Goal: Transaction & Acquisition: Purchase product/service

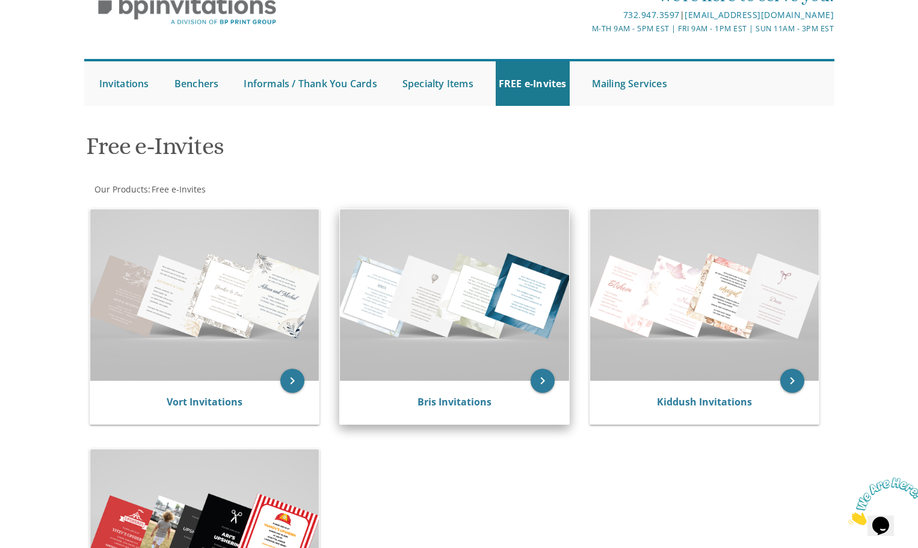
click at [502, 268] on img at bounding box center [454, 294] width 229 height 171
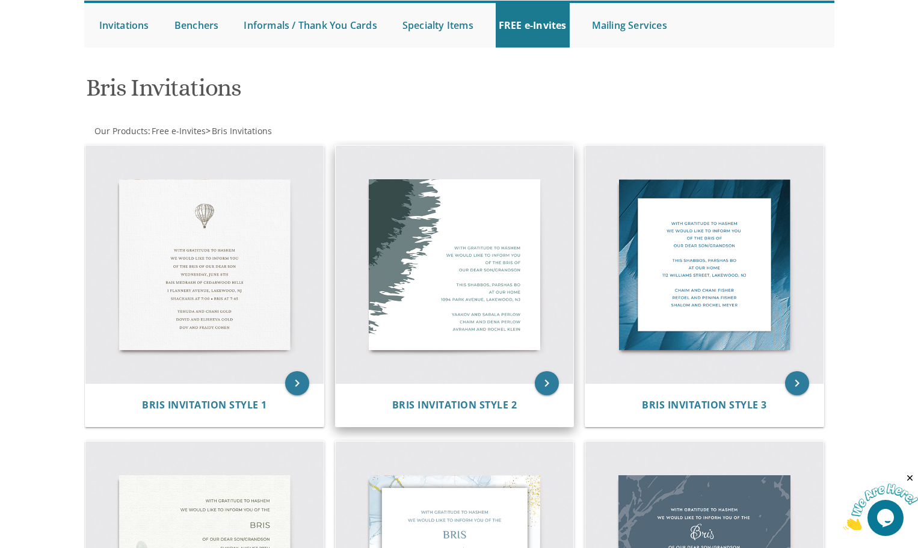
scroll to position [114, 0]
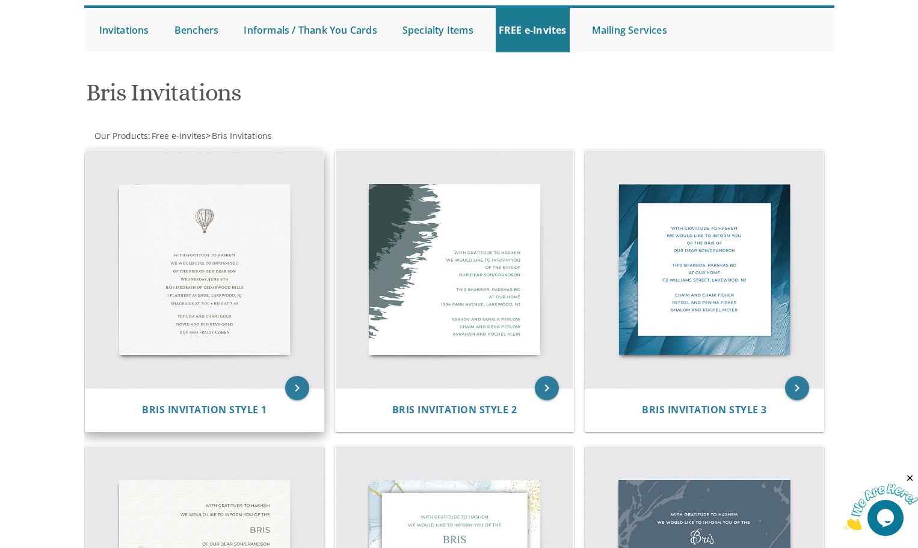
click at [237, 328] on img at bounding box center [204, 269] width 238 height 238
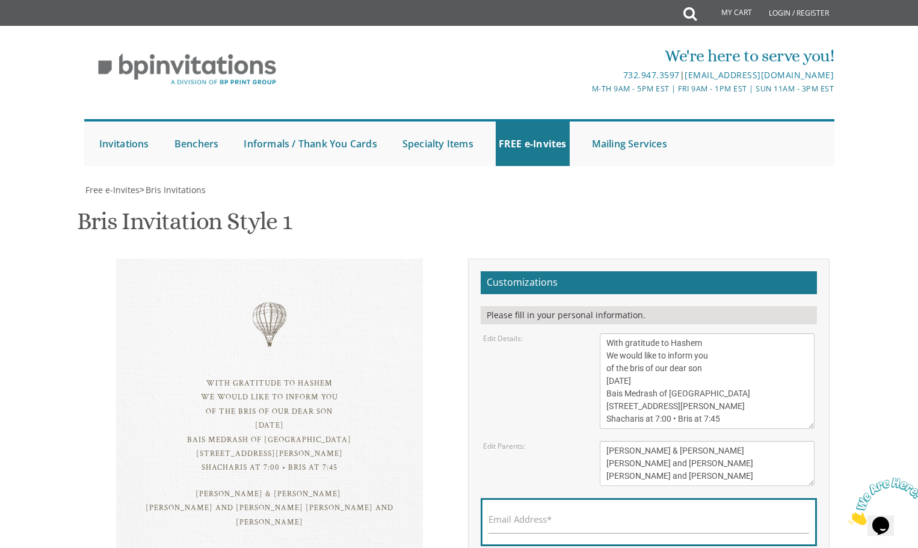
scroll to position [120, 0]
drag, startPoint x: 649, startPoint y: 259, endPoint x: 596, endPoint y: 259, distance: 52.9
click at [596, 333] on div "With gratitude to Hashem We would like to inform you of the bris of our dear so…" at bounding box center [707, 381] width 233 height 96
drag, startPoint x: 641, startPoint y: 259, endPoint x: 657, endPoint y: 260, distance: 16.3
click at [657, 333] on textarea "With gratitude to Hashem We would like to inform you of the bris of our dear so…" at bounding box center [707, 381] width 215 height 96
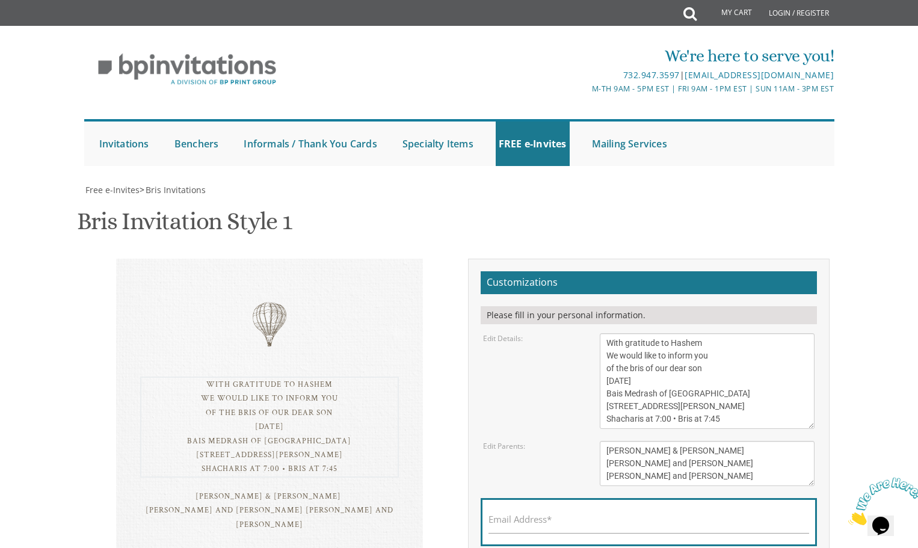
click at [684, 333] on textarea "With gratitude to Hashem We would like to inform you of the bris of our dear so…" at bounding box center [707, 381] width 215 height 96
click at [708, 333] on textarea "With gratitude to Hashem We would like to inform you of the bris of our dear so…" at bounding box center [707, 381] width 215 height 96
click at [604, 333] on textarea "With gratitude to Hashem We would like to inform you of the bris of our dear so…" at bounding box center [707, 381] width 215 height 96
type textarea "With gratitude to Hashem We would like to inform you of the bris of our dear so…"
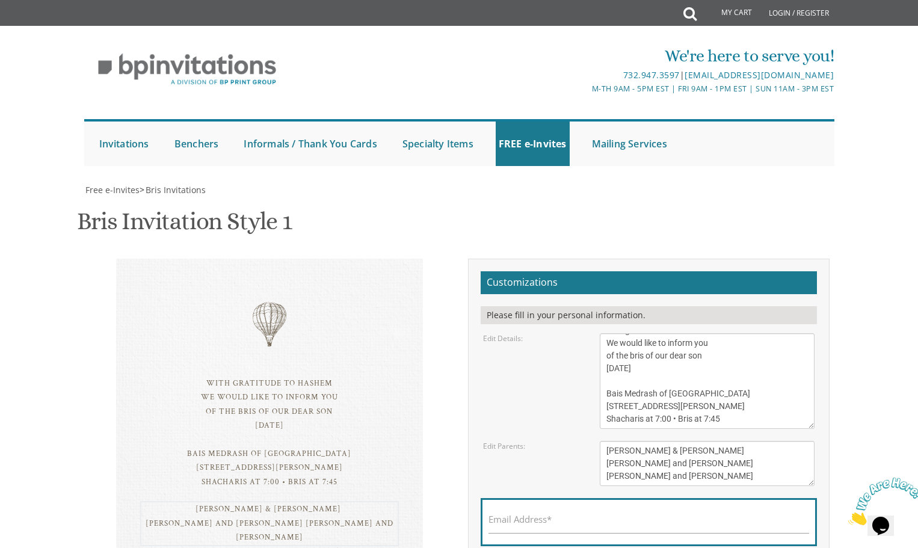
drag, startPoint x: 603, startPoint y: 329, endPoint x: 755, endPoint y: 334, distance: 152.3
click at [755, 441] on textarea "Tzvi & Miriam Friedman Michoel and Chana Friedman Yisroel and Rochel David" at bounding box center [707, 463] width 215 height 45
click at [712, 441] on textarea "Tzvi & Miriam Friedman Michoel and Chana Friedman Yisroel and Rochel David" at bounding box center [707, 463] width 215 height 45
click at [777, 441] on textarea "Tzvi & Miriam Friedman Michoel and Chana Friedman Yisroel and Rochel David" at bounding box center [707, 463] width 215 height 45
drag, startPoint x: 724, startPoint y: 343, endPoint x: 605, endPoint y: 339, distance: 119.2
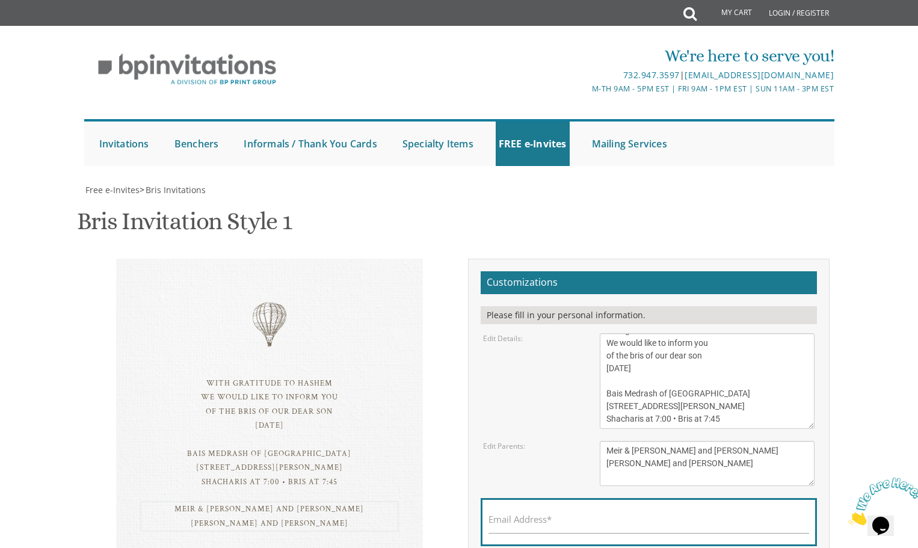
click at [605, 441] on textarea "Tzvi & Miriam Friedman Michoel and Chana Friedman Yisroel and Rochel David" at bounding box center [707, 463] width 215 height 45
drag, startPoint x: 717, startPoint y: 355, endPoint x: 597, endPoint y: 361, distance: 121.1
click at [597, 441] on div "Tzvi & Miriam Friedman Michoel and Chana Friedman Yisroel and Rochel David" at bounding box center [707, 463] width 233 height 45
click at [859, 340] on body "My Cart Total: View Cart Item(s) Submit My Cart Total: View Cart Item(s) Login …" at bounding box center [459, 466] width 918 height 933
drag, startPoint x: 725, startPoint y: 344, endPoint x: 604, endPoint y: 341, distance: 120.3
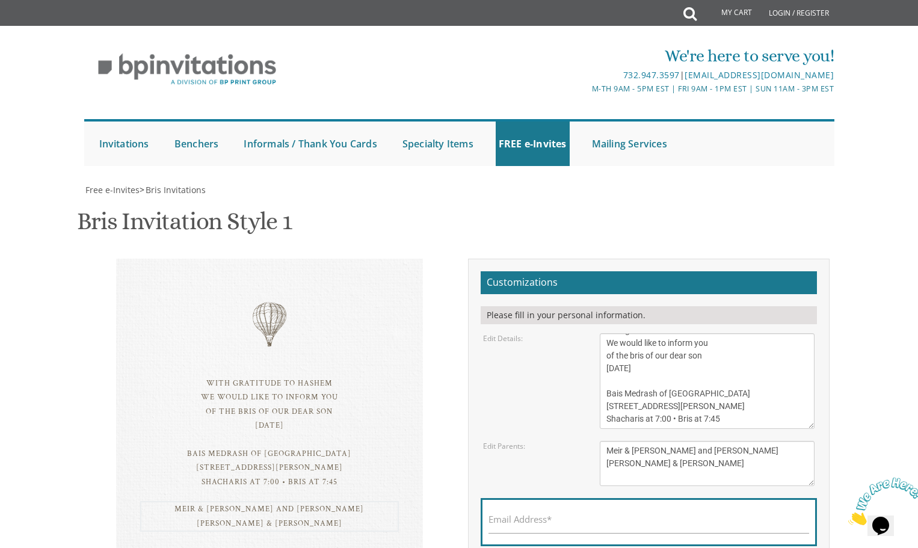
click at [604, 441] on textarea "Tzvi & Miriam Friedman Michoel and Chana Friedman Yisroel and Rochel David" at bounding box center [707, 463] width 215 height 45
click at [598, 441] on div "Tzvi & Miriam Friedman Michoel and Chana Friedman Yisroel and Rochel David" at bounding box center [707, 463] width 233 height 45
drag, startPoint x: 635, startPoint y: 342, endPoint x: 607, endPoint y: 342, distance: 28.3
click at [607, 441] on textarea "Tzvi & Miriam Friedman Michoel and Chana Friedman Yisroel and Rochel David" at bounding box center [707, 463] width 215 height 45
drag, startPoint x: 679, startPoint y: 342, endPoint x: 656, endPoint y: 343, distance: 23.5
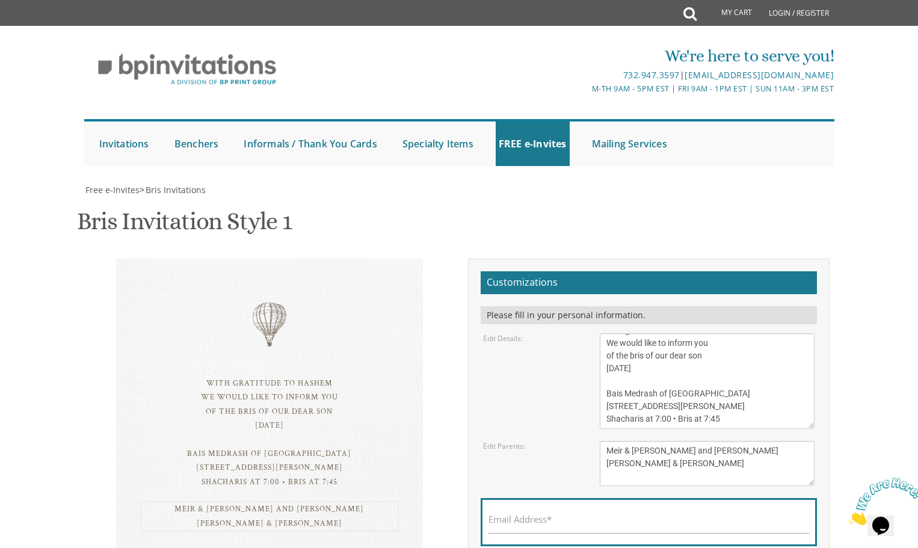
click at [656, 441] on textarea "Tzvi & Miriam Friedman Michoel and Chana Friedman Yisroel and Rochel David" at bounding box center [707, 463] width 215 height 45
drag, startPoint x: 734, startPoint y: 342, endPoint x: 637, endPoint y: 342, distance: 97.4
click at [638, 441] on textarea "Tzvi & Miriam Friedman Michoel and Chana Friedman Yisroel and Rochel David" at bounding box center [707, 463] width 215 height 45
click at [643, 498] on div "Email Address*" at bounding box center [649, 522] width 336 height 48
click at [637, 441] on textarea "Tzvi & Miriam Friedman Michoel and Chana Friedman Yisroel and Rochel David" at bounding box center [707, 463] width 215 height 45
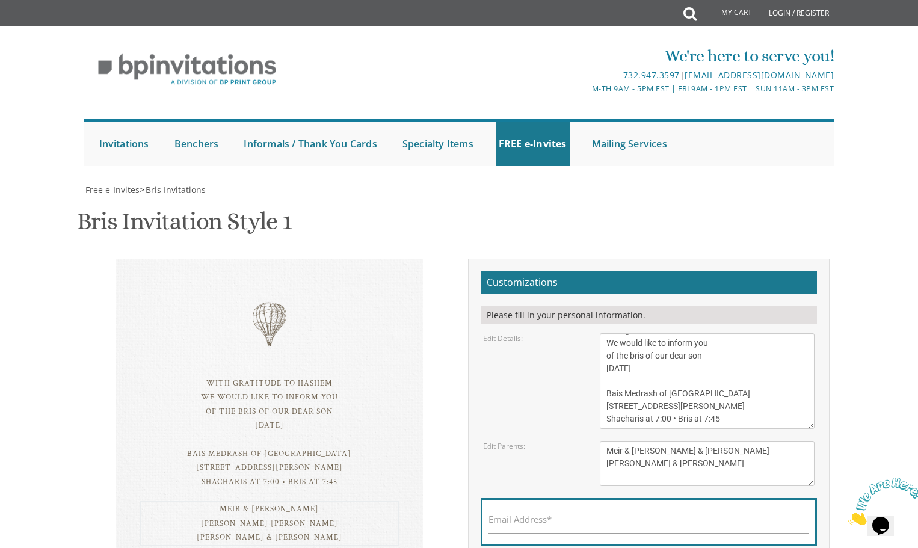
click at [748, 441] on textarea "Tzvi & Miriam Friedman Michoel and Chana Friedman Yisroel and Rochel David" at bounding box center [707, 463] width 215 height 45
type textarea "Meir & Basy Eisenberg Yitzchok & Rivky Eisenberg Zechariah & Frumi Noble"
drag, startPoint x: 732, startPoint y: 273, endPoint x: 602, endPoint y: 272, distance: 129.9
click at [602, 333] on textarea "With gratitude to Hashem We would like to inform you of the bris of our dear so…" at bounding box center [707, 381] width 215 height 96
paste textarea "Ateres Yeshaya"
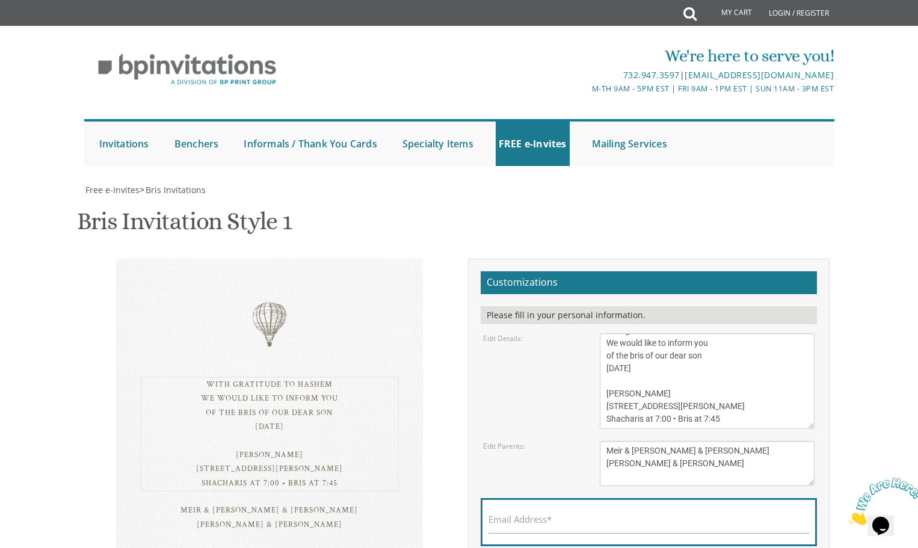
drag, startPoint x: 671, startPoint y: 286, endPoint x: 607, endPoint y: 285, distance: 63.8
click at [607, 333] on textarea "With gratitude to Hashem We would like to inform you of the bris of our dear so…" at bounding box center [707, 381] width 215 height 96
paste textarea "908 E County Line Rd"
type textarea "With gratitude to Hashem We would like to inform you of the bris of our dear so…"
click at [882, 300] on body "My Cart Total: View Cart Item(s) Submit My Cart Total: View Cart Item(s) Login …" at bounding box center [459, 466] width 918 height 933
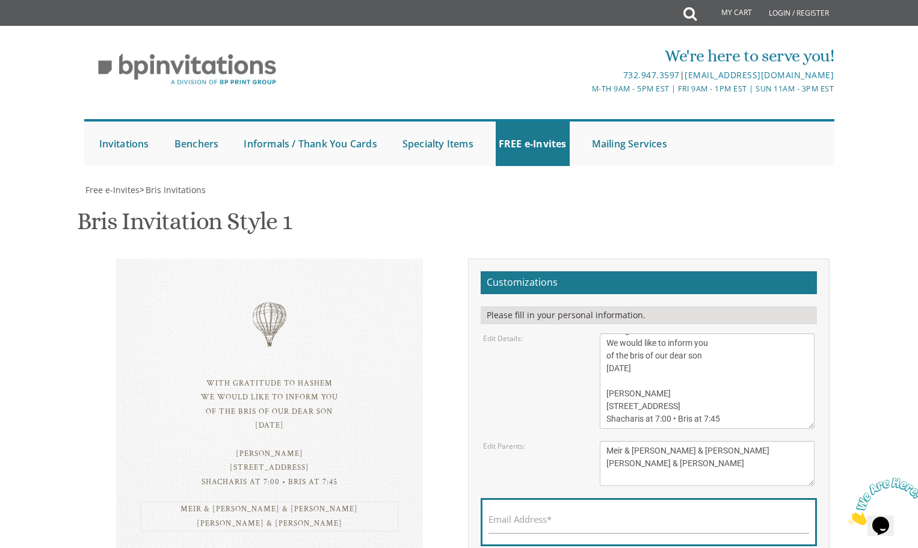
click at [606, 441] on textarea "Tzvi & Miriam Friedman Michoel and Chana Friedman Yisroel and Rochel David" at bounding box center [707, 463] width 215 height 45
click at [734, 441] on textarea "Tzvi & Miriam Friedman Michoel and Chana Friedman Yisroel and Rochel David" at bounding box center [707, 463] width 215 height 45
drag, startPoint x: 730, startPoint y: 358, endPoint x: 582, endPoint y: 360, distance: 148.0
click at [582, 441] on div "Edit Parents: Tzvi & Miriam Friedman Michoel and Chana Friedman Yisroel and Roc…" at bounding box center [649, 463] width 350 height 45
click at [634, 441] on textarea "Tzvi & Miriam Friedman Michoel and Chana Friedman Yisroel and Rochel David" at bounding box center [707, 463] width 215 height 45
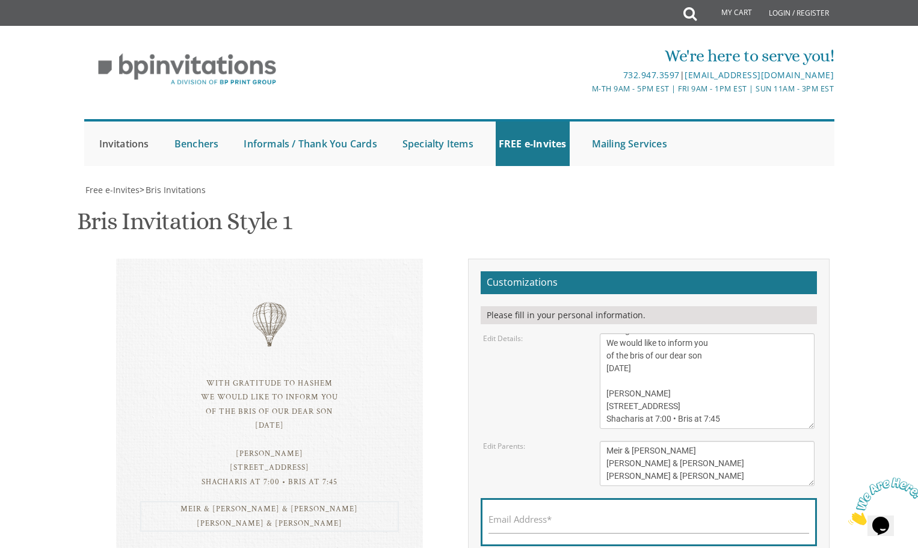
type textarea "Meir & Basy Eisenberg Avrohom Yitzchok & Rivky Eisenberg Zechariah & Frumi Noble"
click at [691, 498] on div "Email Address*" at bounding box center [649, 522] width 336 height 48
drag, startPoint x: 627, startPoint y: 257, endPoint x: 714, endPoint y: 258, distance: 87.2
click at [714, 333] on textarea "With gratitude to Hashem We would like to inform you of the bris of our dear so…" at bounding box center [707, 381] width 215 height 96
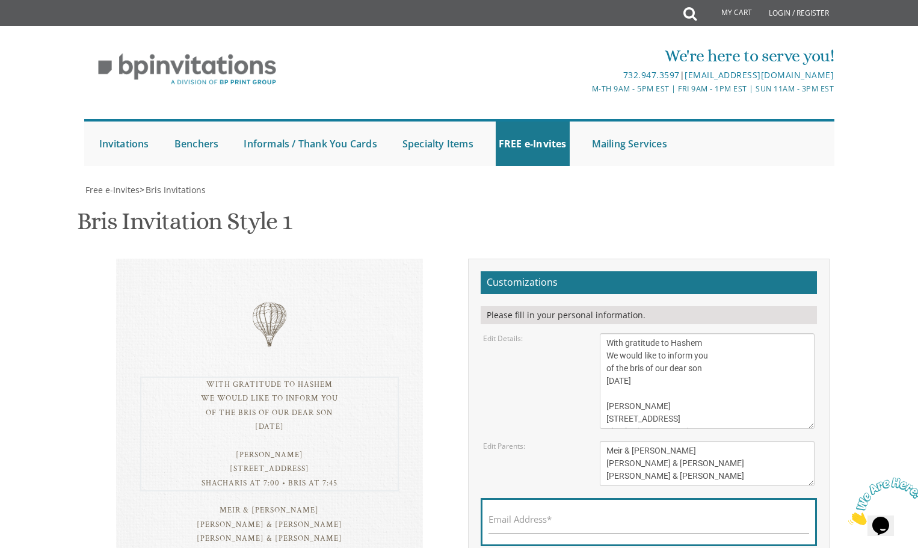
scroll to position [13, 0]
drag, startPoint x: 604, startPoint y: 286, endPoint x: 748, endPoint y: 288, distance: 143.8
click at [748, 333] on textarea "With gratitude to Hashem We would like to inform you of the bris of our dear so…" at bounding box center [707, 381] width 215 height 96
drag, startPoint x: 603, startPoint y: 327, endPoint x: 746, endPoint y: 346, distance: 145.0
click at [746, 441] on textarea "Tzvi & Miriam Friedman Michoel and Chana Friedman Yisroel and Rochel David" at bounding box center [707, 463] width 215 height 45
